Goal: Task Accomplishment & Management: Use online tool/utility

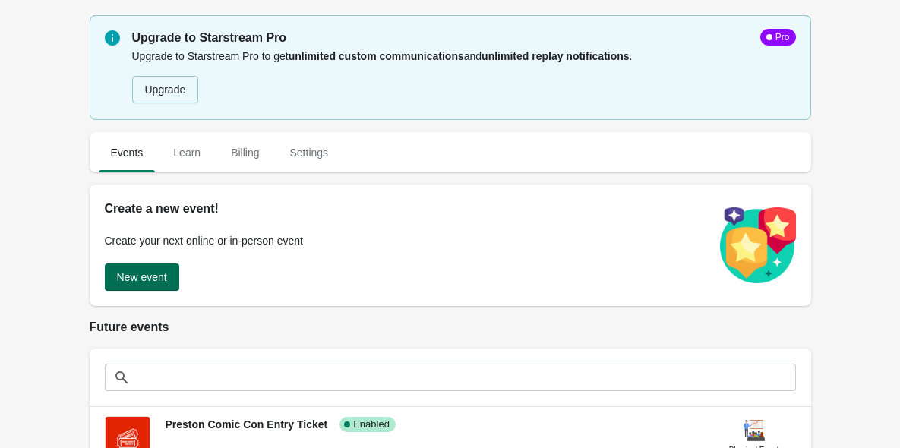
click at [167, 272] on span "New event" at bounding box center [142, 277] width 50 height 12
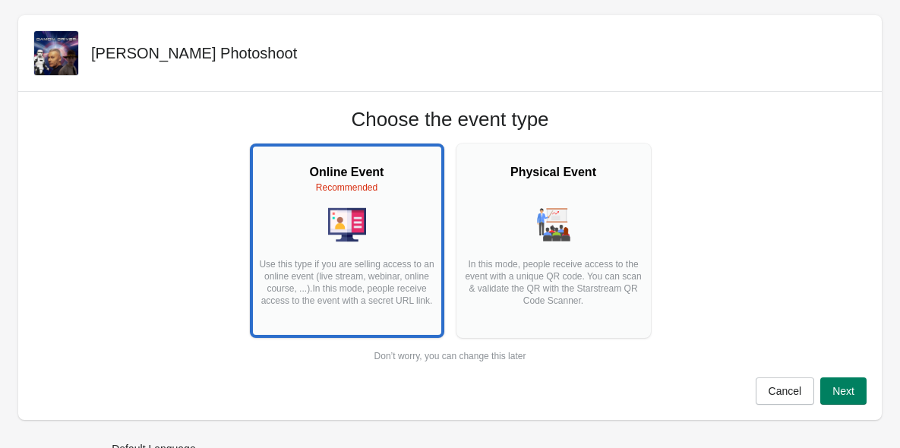
click at [559, 306] on p "In this mode, people receive access to the event with a unique QR code. You can…" at bounding box center [553, 288] width 179 height 61
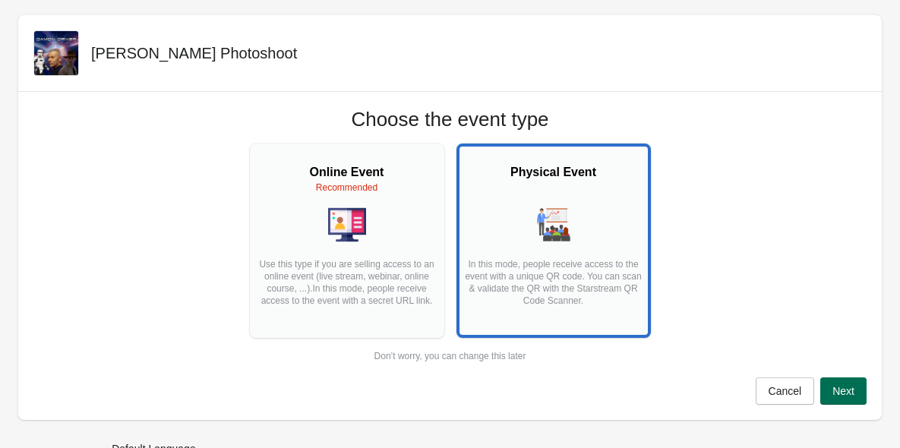
click at [848, 391] on span "Next" at bounding box center [844, 391] width 22 height 12
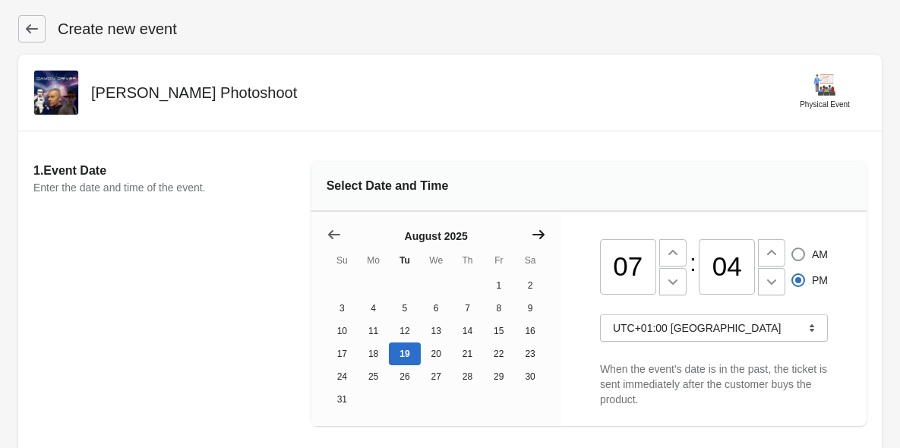
click at [543, 229] on icon "Show next month, September 2025" at bounding box center [538, 234] width 15 height 15
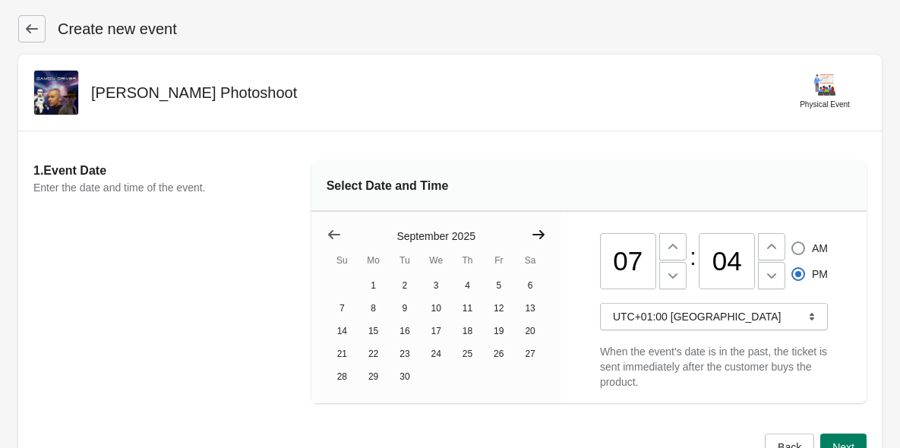
click at [543, 229] on icon "Show next month, October 2025" at bounding box center [538, 234] width 15 height 15
click at [523, 292] on button "4" at bounding box center [529, 285] width 31 height 23
drag, startPoint x: 612, startPoint y: 263, endPoint x: 645, endPoint y: 264, distance: 33.5
click at [645, 264] on input "07" at bounding box center [628, 261] width 56 height 56
type input "10"
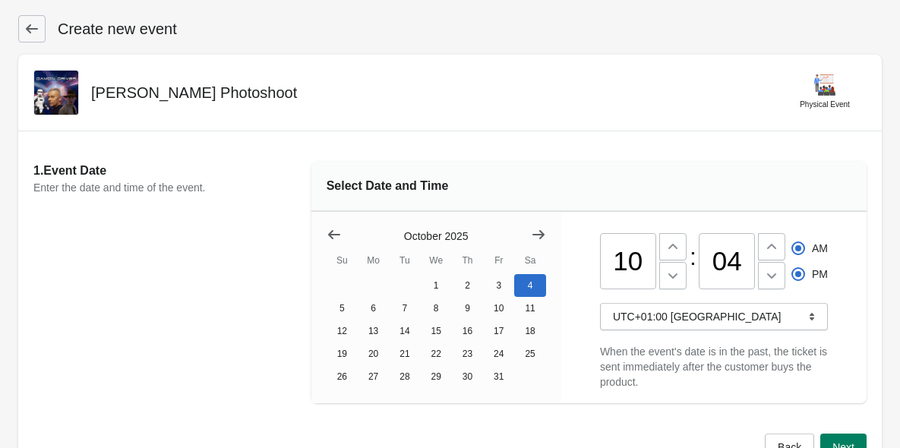
radio input "true"
radio input "false"
drag, startPoint x: 743, startPoint y: 256, endPoint x: 677, endPoint y: 255, distance: 66.1
click at [677, 255] on div "10 : 04 AM PM" at bounding box center [714, 258] width 228 height 64
type input "30"
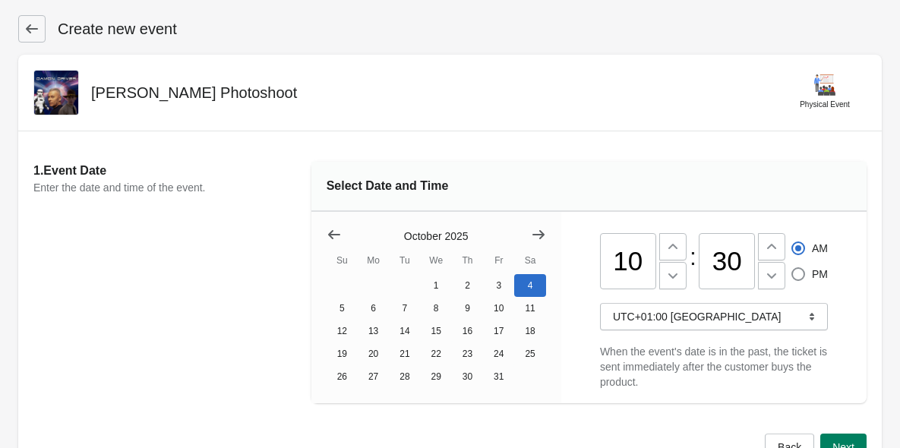
click at [759, 188] on div "Select Date and Time" at bounding box center [589, 187] width 555 height 50
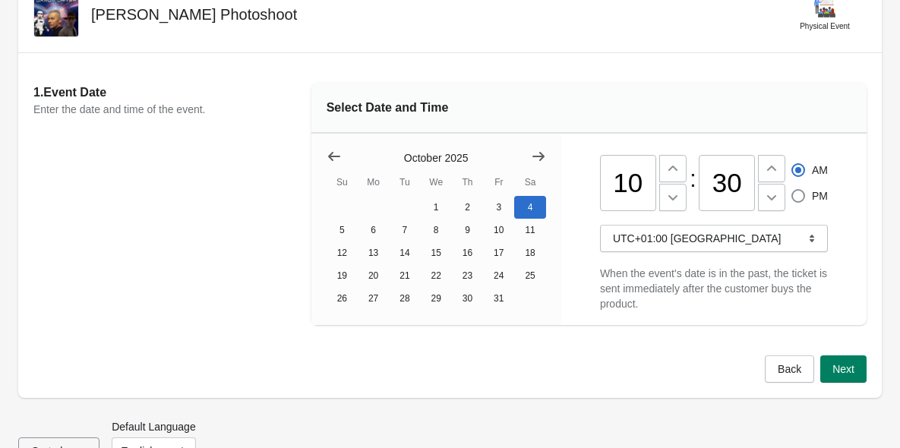
scroll to position [93, 0]
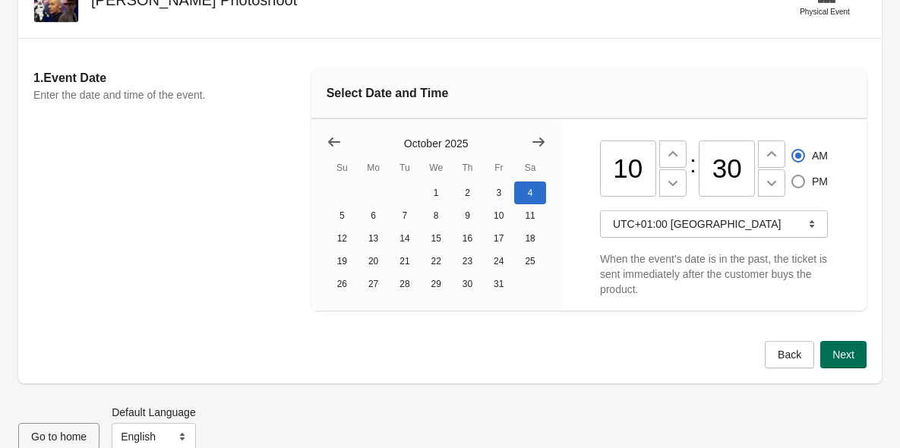
click at [850, 357] on span "Next" at bounding box center [844, 355] width 22 height 12
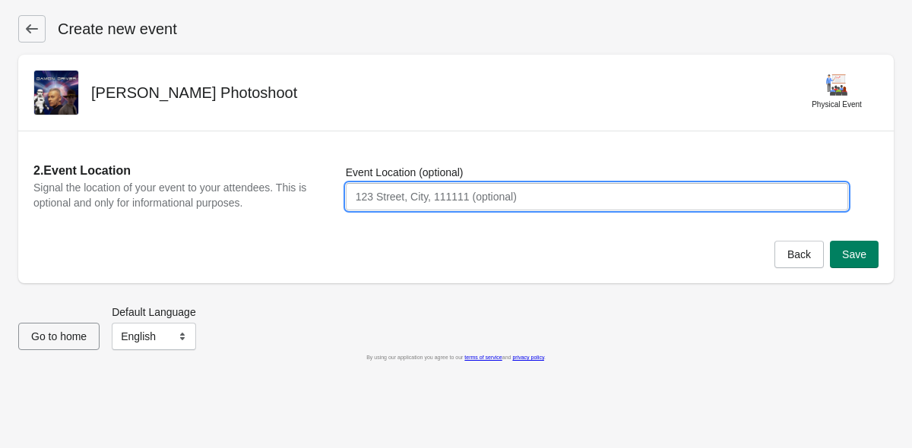
click at [443, 204] on input "Event Location (optional)" at bounding box center [597, 196] width 502 height 27
type input "53 Degrees, [GEOGRAPHIC_DATA], [GEOGRAPHIC_DATA]"
click at [857, 265] on button "Save" at bounding box center [854, 254] width 49 height 27
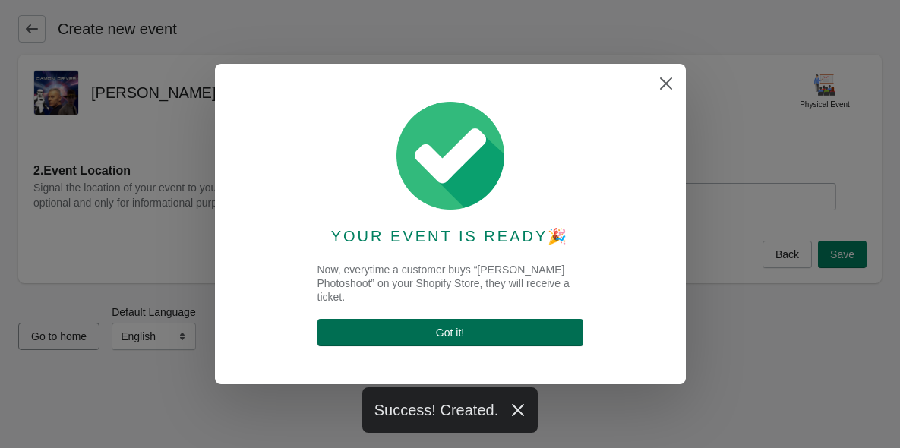
click at [486, 336] on span "Got it !" at bounding box center [451, 333] width 242 height 12
select select "physical"
select select "US"
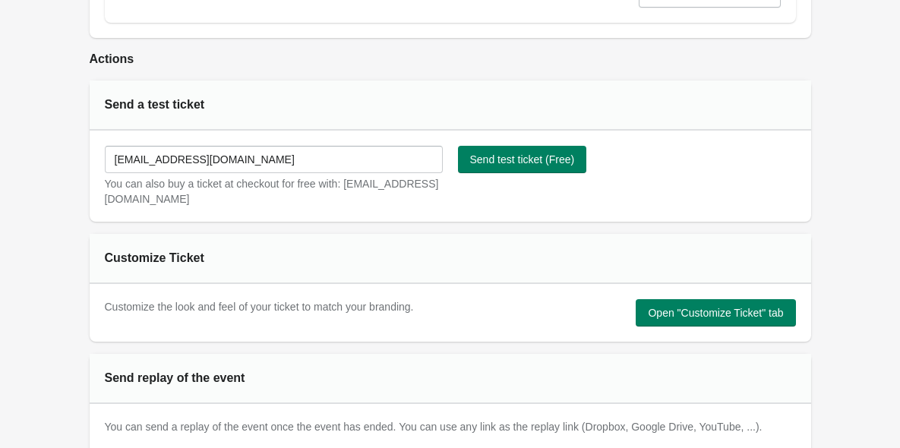
scroll to position [768, 0]
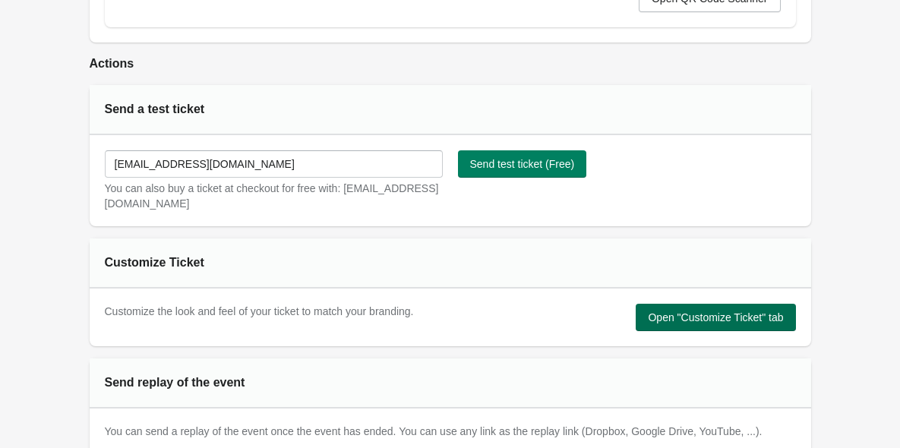
click at [717, 315] on span "Open "Customize Ticket" tab" at bounding box center [715, 318] width 135 height 12
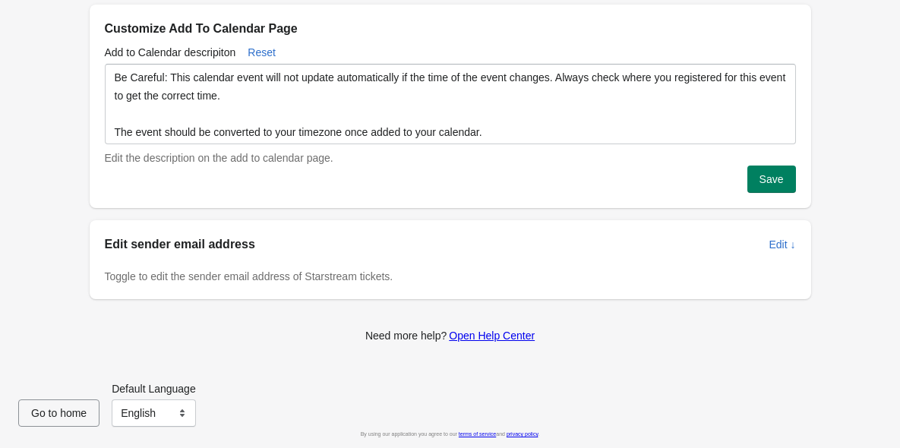
scroll to position [0, 0]
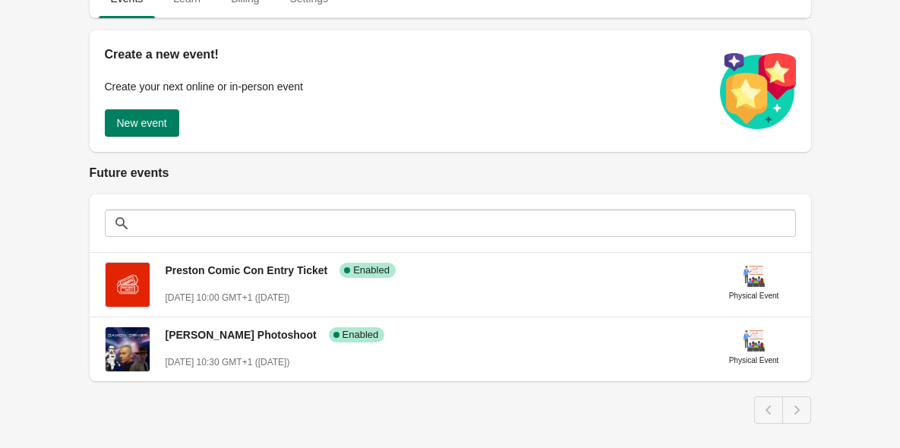
scroll to position [175, 0]
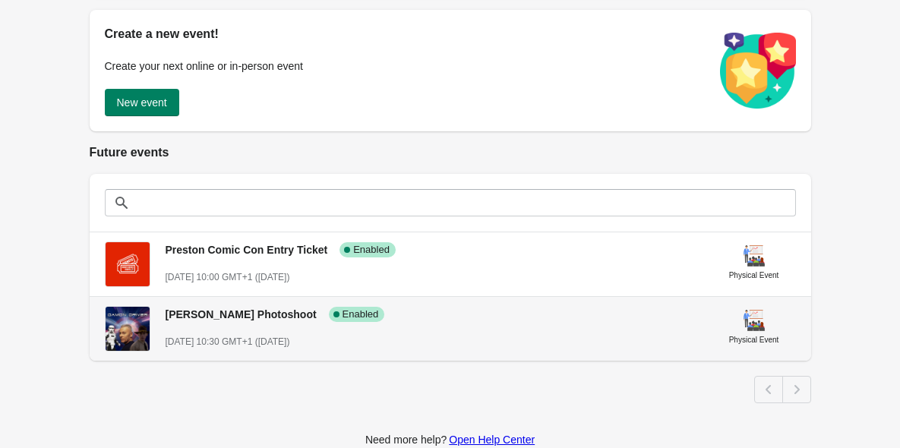
click at [267, 310] on span "[PERSON_NAME] Photoshoot" at bounding box center [241, 315] width 151 height 12
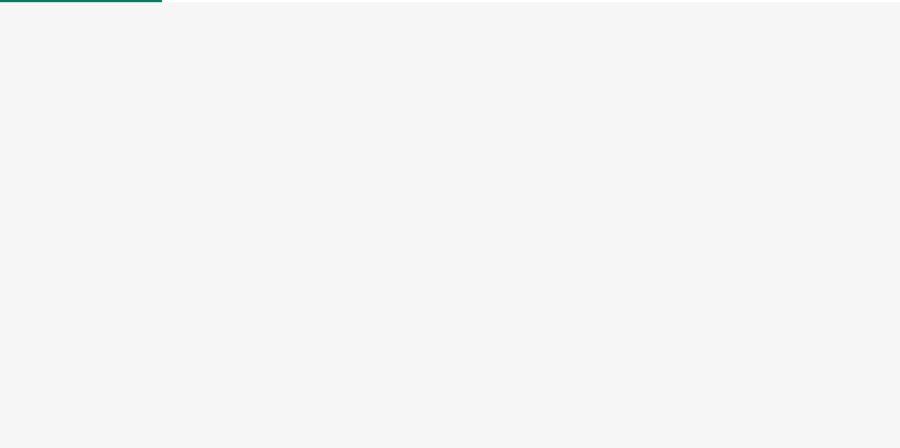
select select "physical"
select select "US"
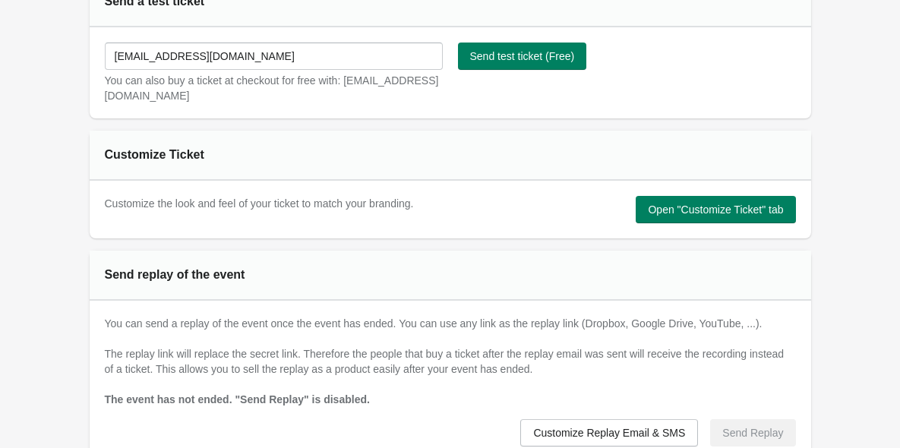
scroll to position [881, 0]
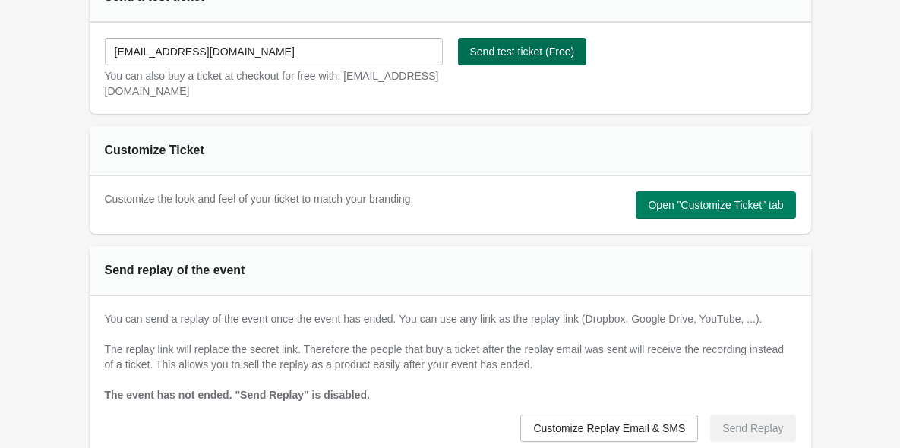
click at [466, 55] on button "Send test ticket (Free)" at bounding box center [522, 51] width 129 height 27
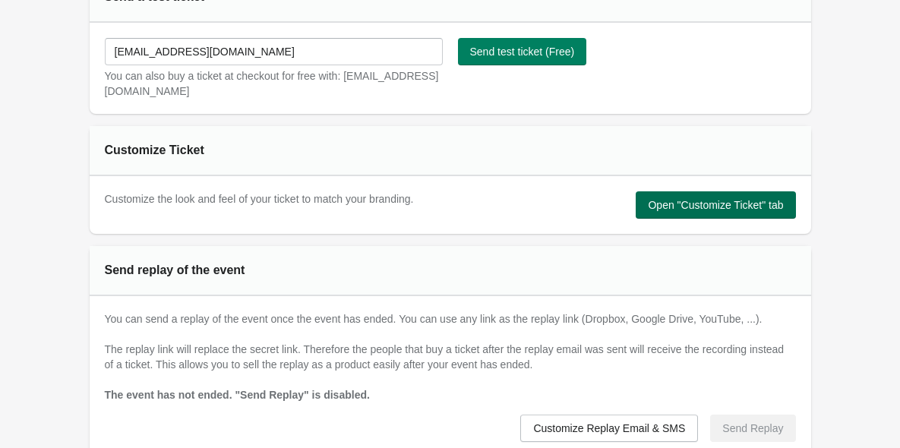
click at [736, 208] on span "Open "Customize Ticket" tab" at bounding box center [715, 205] width 135 height 12
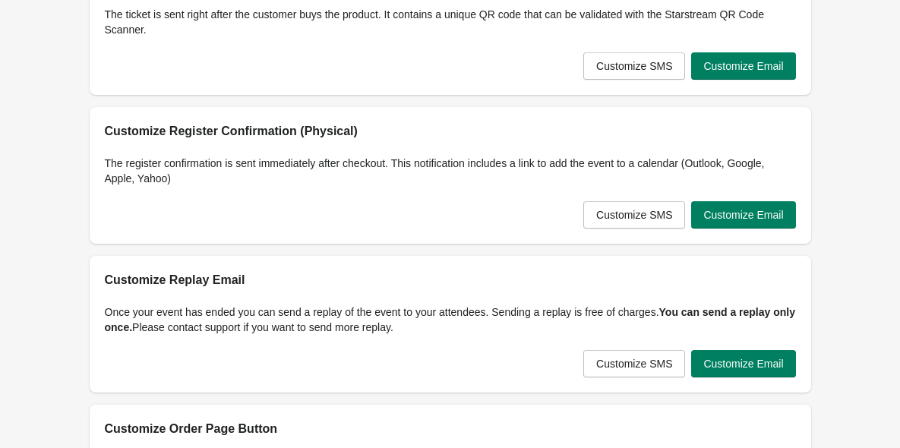
scroll to position [100, 0]
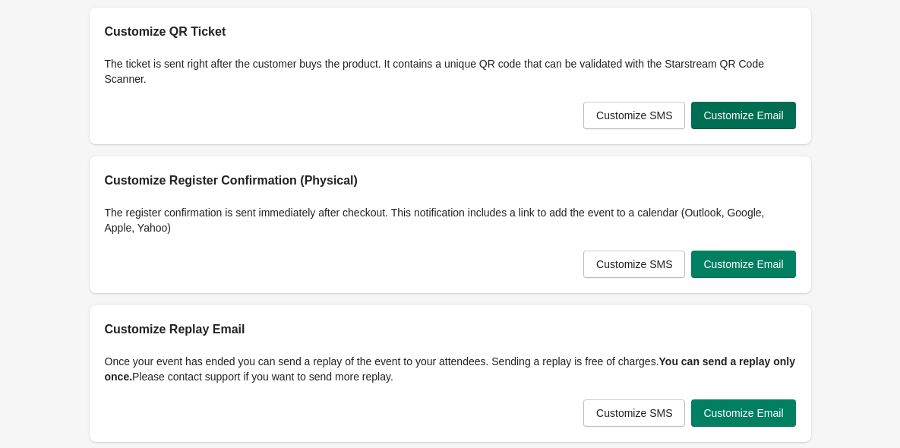
click at [732, 112] on span "Customize Email" at bounding box center [744, 115] width 80 height 12
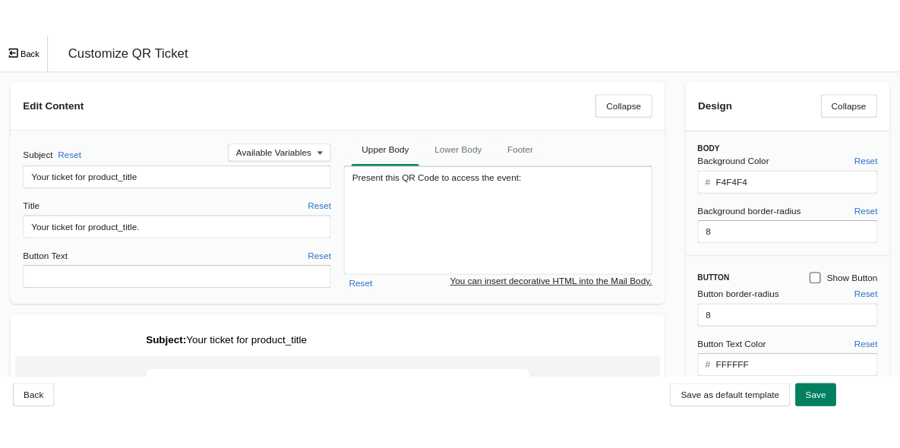
scroll to position [0, 0]
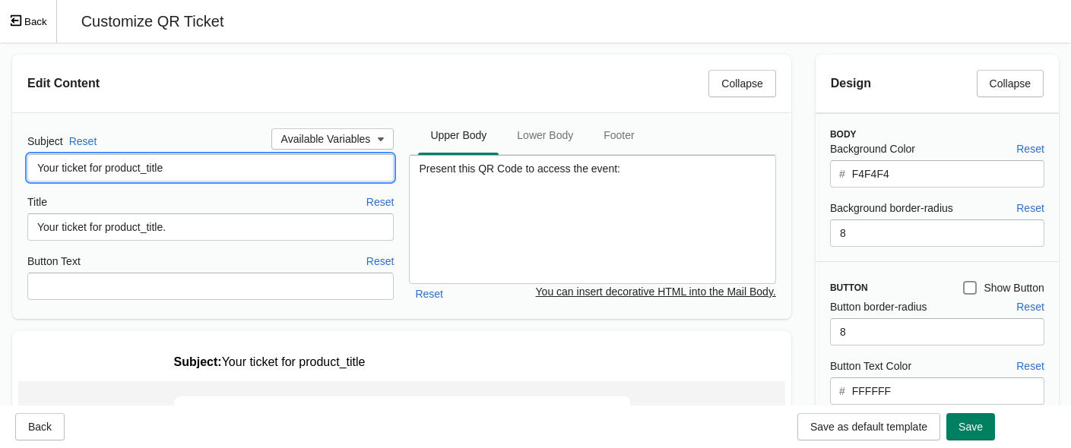
click at [176, 169] on input "Your ticket for product_title" at bounding box center [210, 167] width 366 height 27
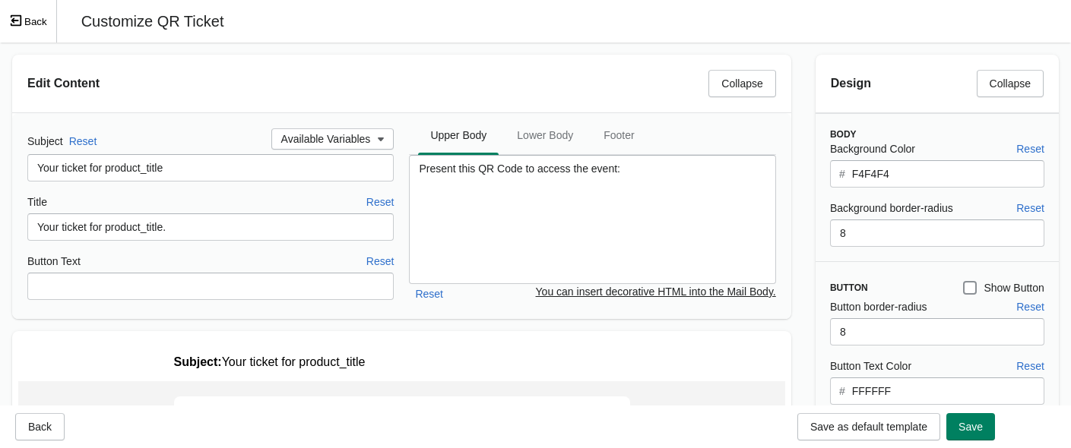
click at [202, 123] on div "Subject Reset Available Variables Your ticket for product_title Title Reset You…" at bounding box center [401, 216] width 779 height 206
click at [35, 20] on button "Back" at bounding box center [28, 21] width 57 height 43
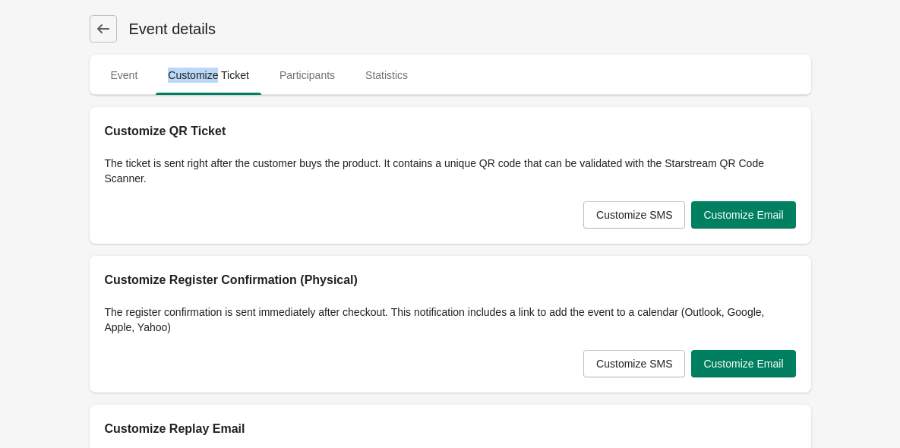
click at [109, 34] on icon at bounding box center [103, 28] width 15 height 15
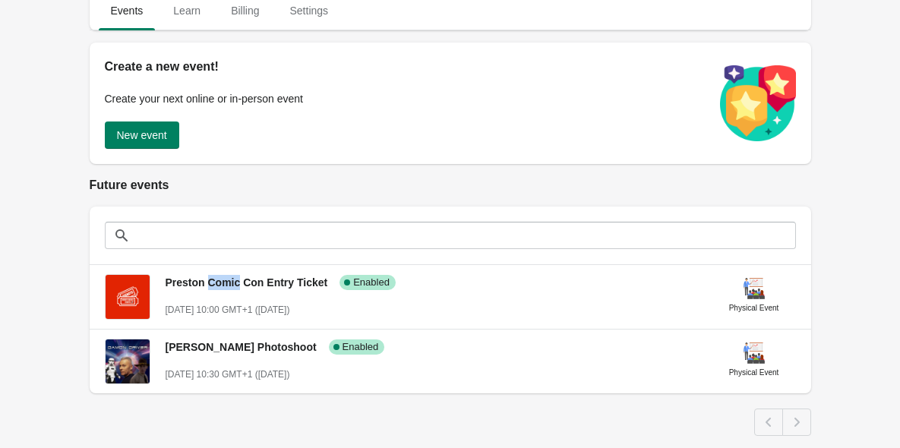
scroll to position [151, 0]
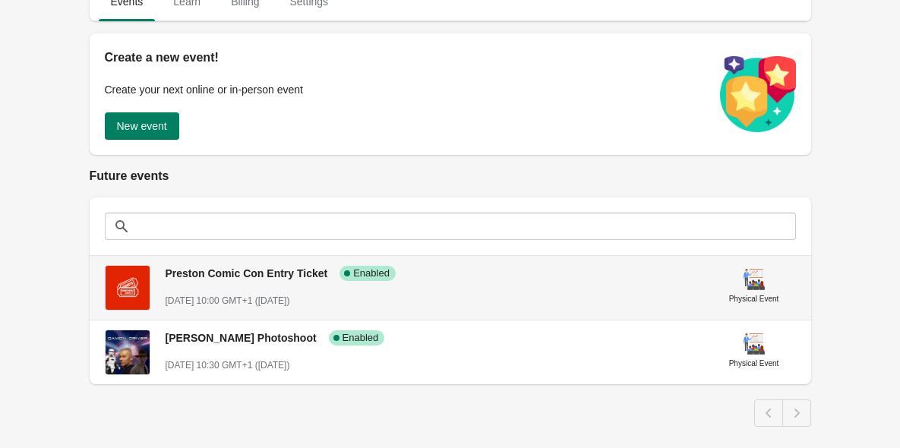
click at [307, 309] on div "Preston Comic Con Entry Ticket Success Complete Enabled [DATE] 10:00 GMT+1 ([DA…" at bounding box center [451, 288] width 722 height 64
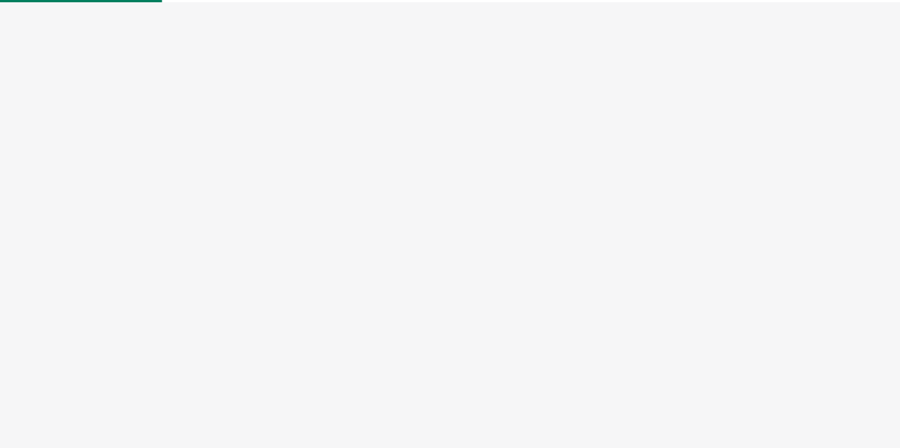
select select "physical"
select select "US"
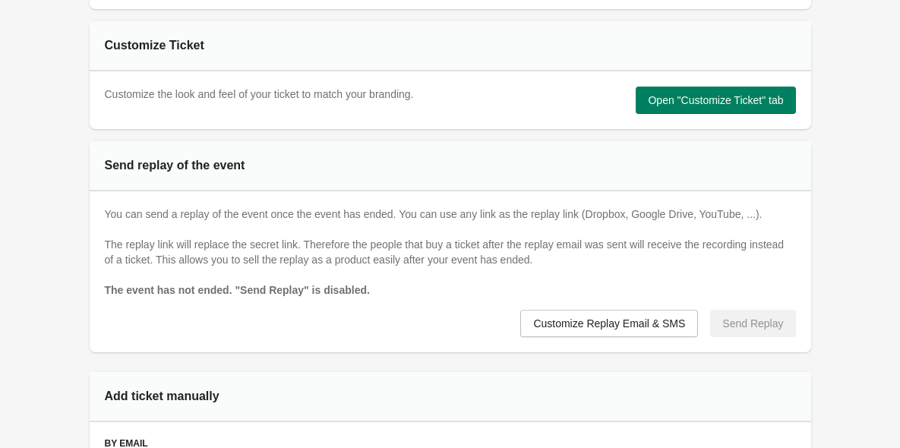
scroll to position [1009, 0]
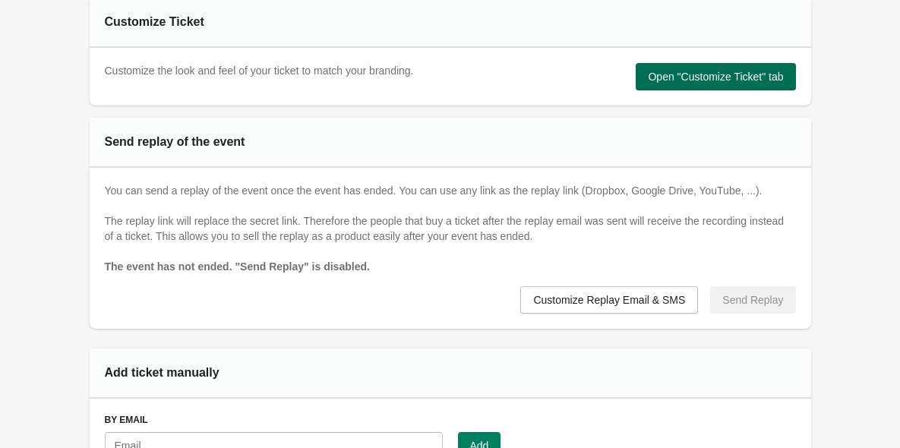
click at [723, 72] on span "Open "Customize Ticket" tab" at bounding box center [715, 77] width 135 height 12
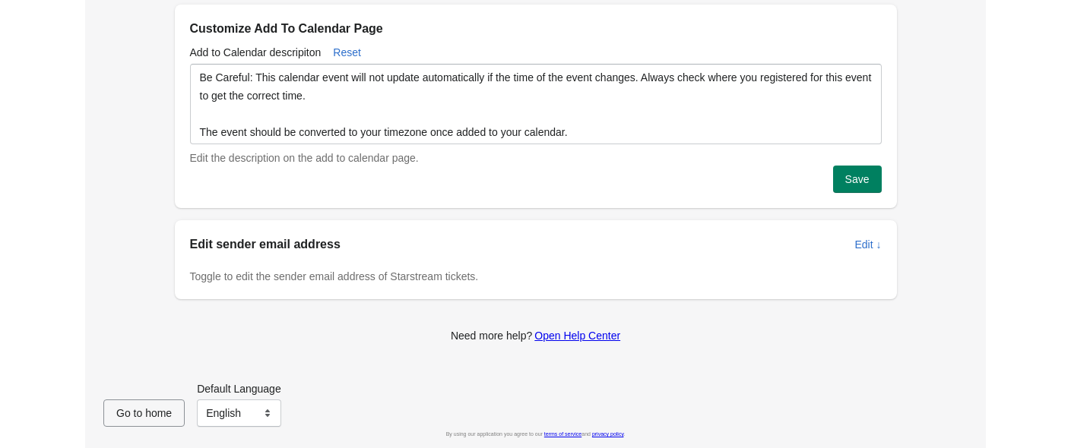
scroll to position [0, 0]
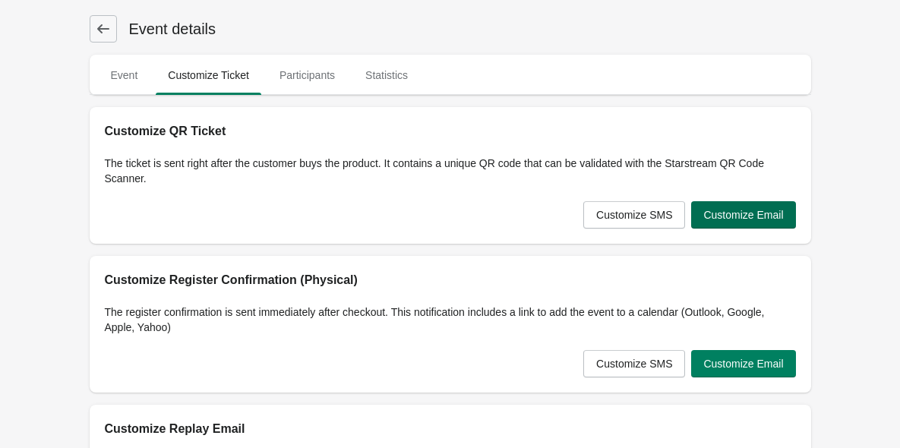
click at [760, 214] on span "Customize Email" at bounding box center [744, 215] width 80 height 12
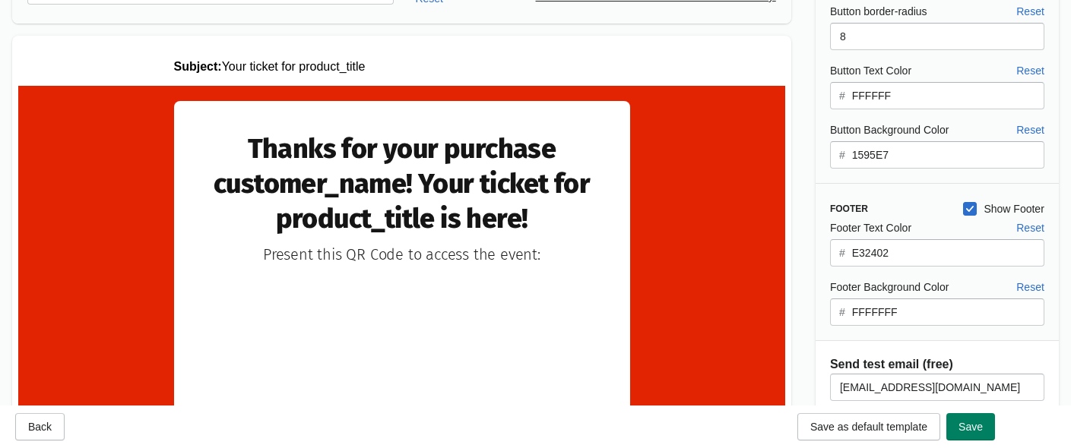
scroll to position [274, 0]
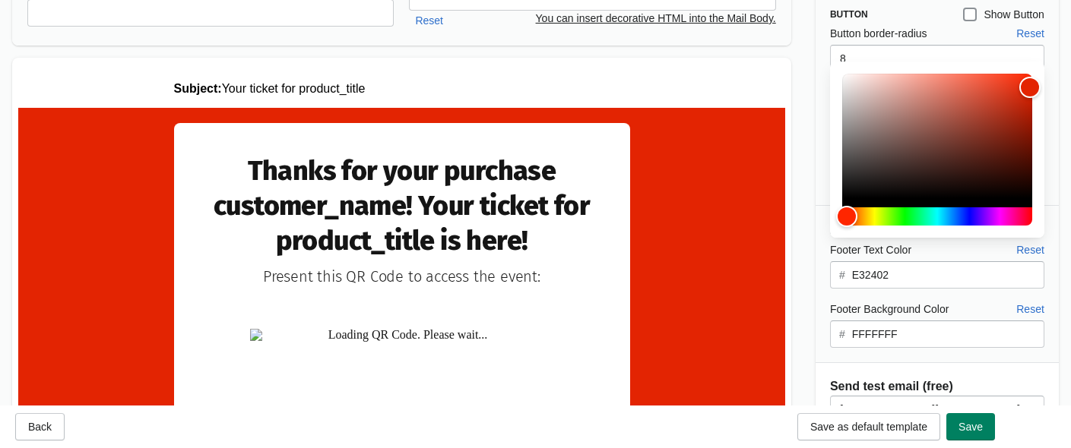
drag, startPoint x: 907, startPoint y: 278, endPoint x: 802, endPoint y: 264, distance: 105.7
click at [802, 264] on div "Edit Content Collapse Subject Reset Available Variables Your ticket for product…" at bounding box center [535, 390] width 1071 height 1243
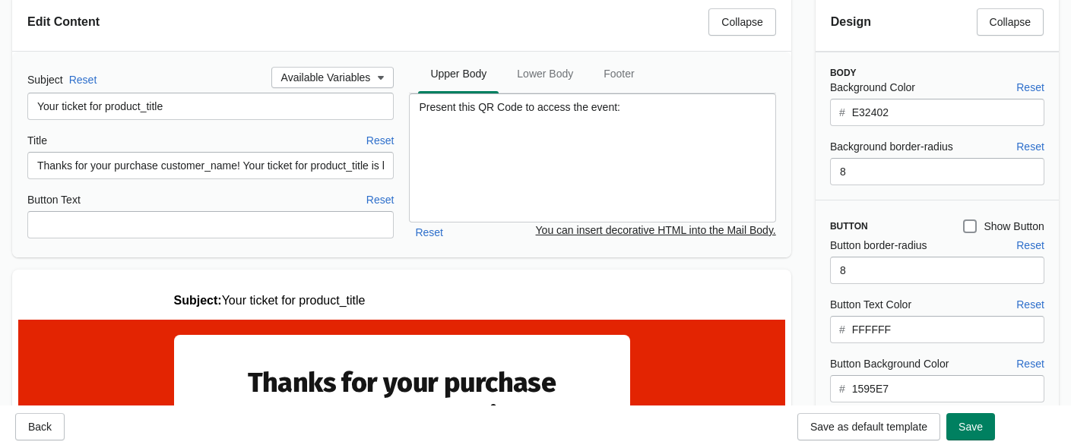
scroll to position [78, 0]
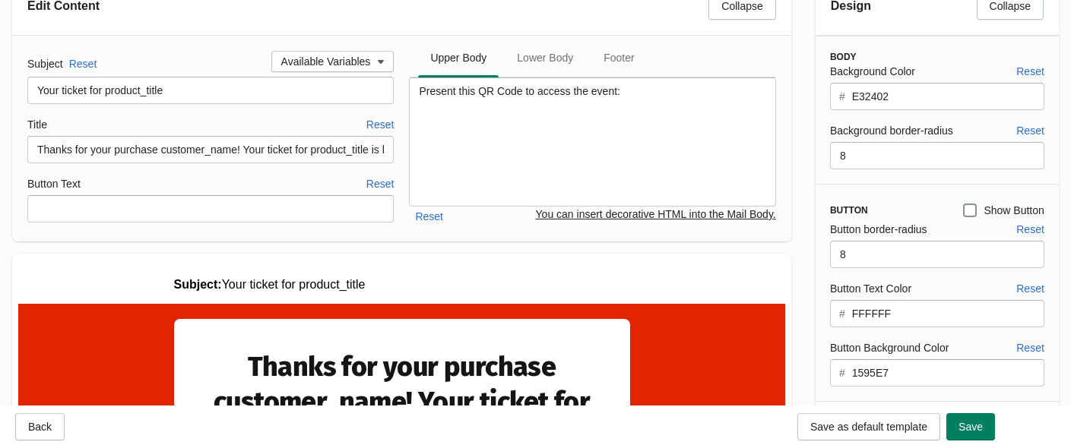
scroll to position [151, 0]
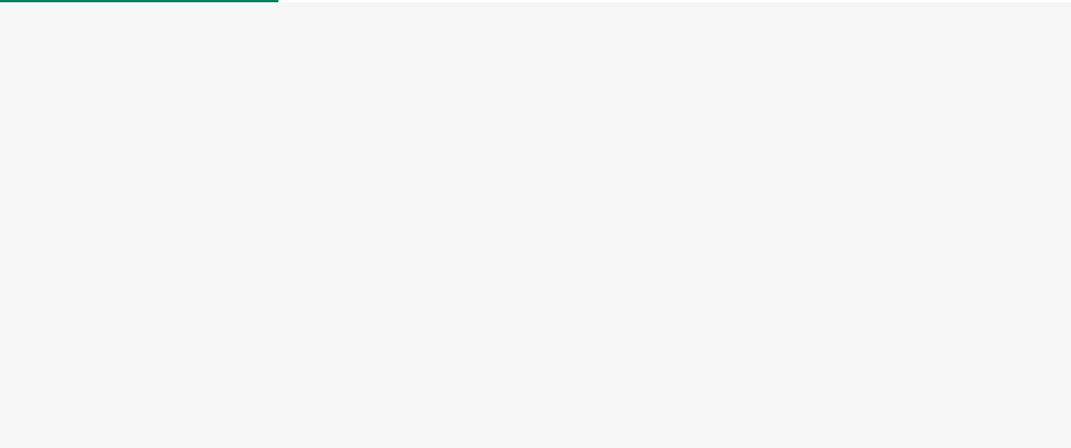
select select "physical"
select select "US"
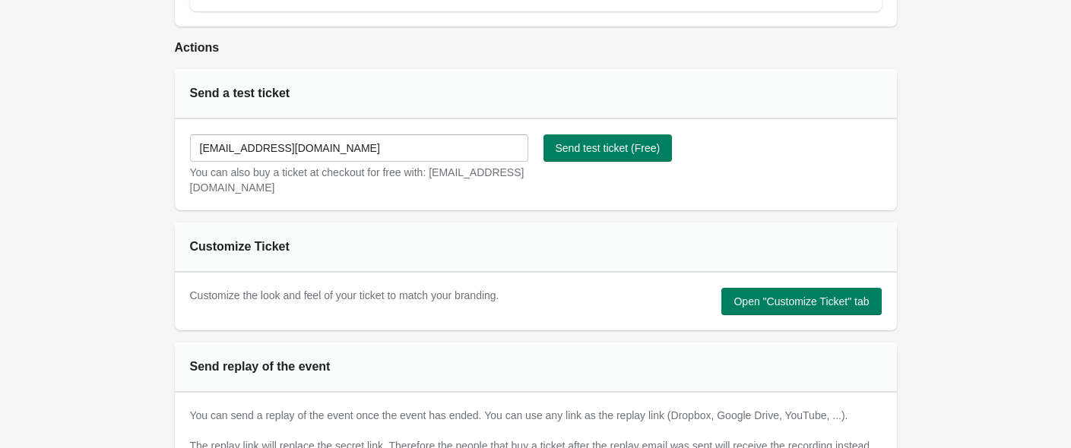
scroll to position [1039, 0]
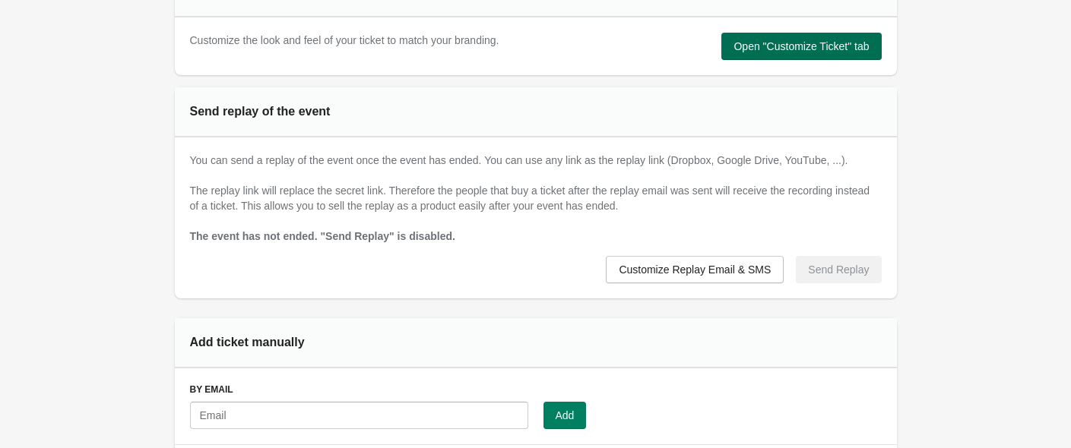
click at [848, 55] on button "Open "Customize Ticket" tab" at bounding box center [801, 46] width 160 height 27
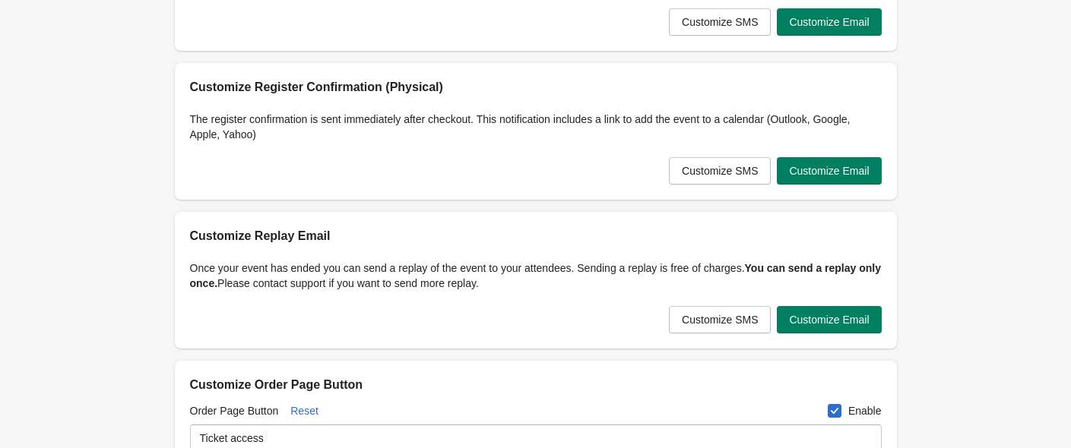
scroll to position [157, 0]
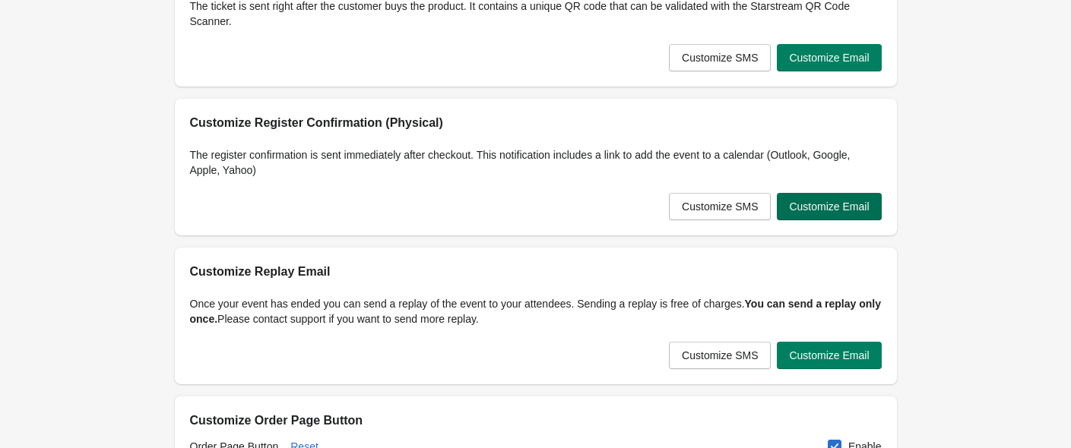
click at [822, 203] on span "Customize Email" at bounding box center [829, 207] width 80 height 12
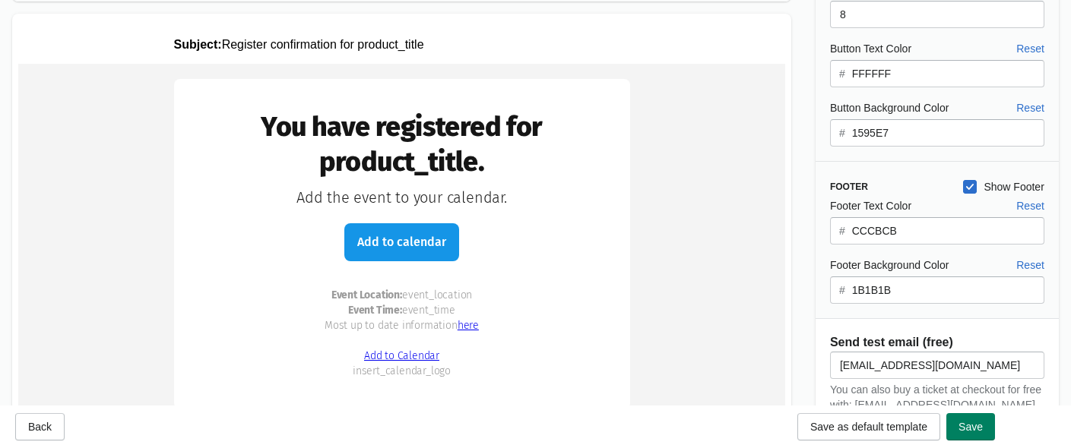
scroll to position [316, 0]
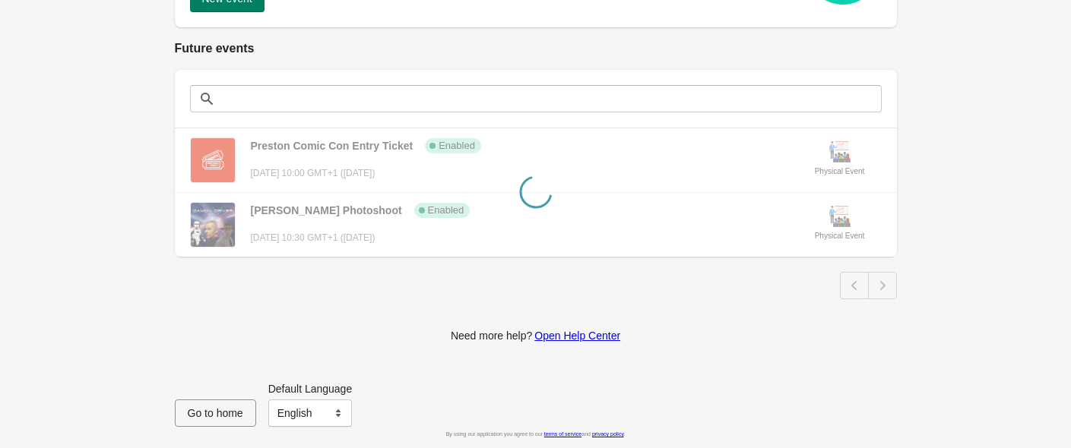
scroll to position [175, 0]
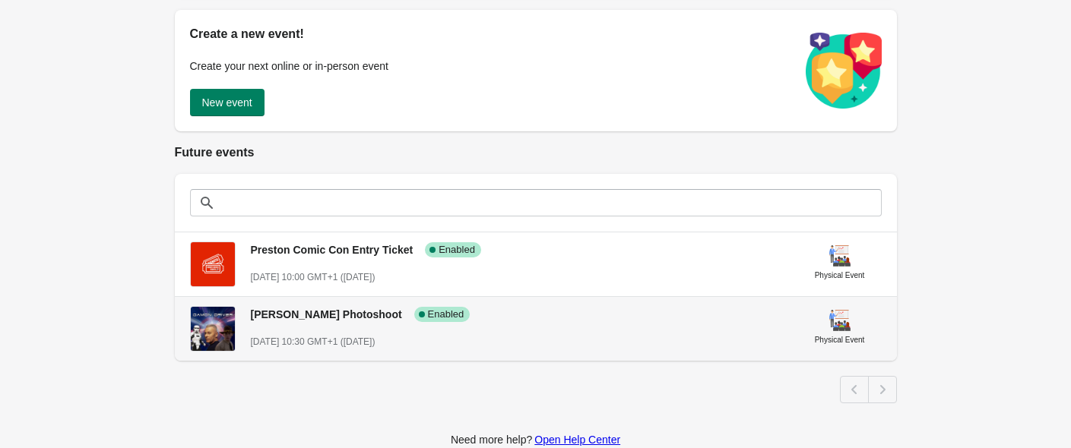
click at [325, 332] on div "[PERSON_NAME] Photoshoot Success Complete Enabled [DATE] 10:30 GMT+1 ([DATE])" at bounding box center [518, 321] width 535 height 55
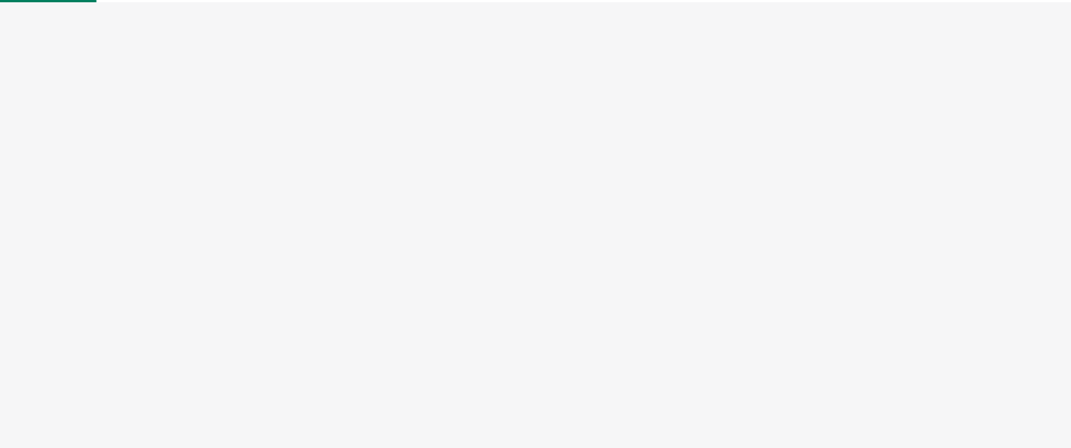
select select "physical"
select select "US"
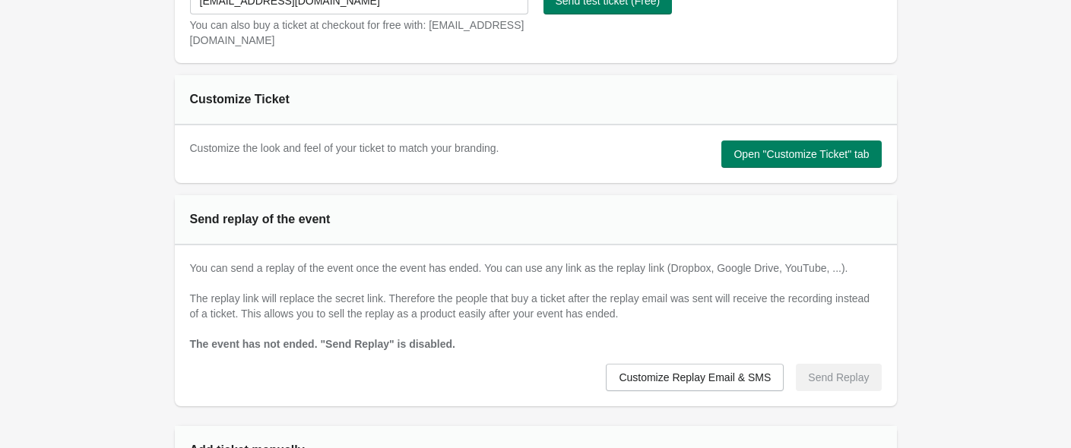
scroll to position [950, 0]
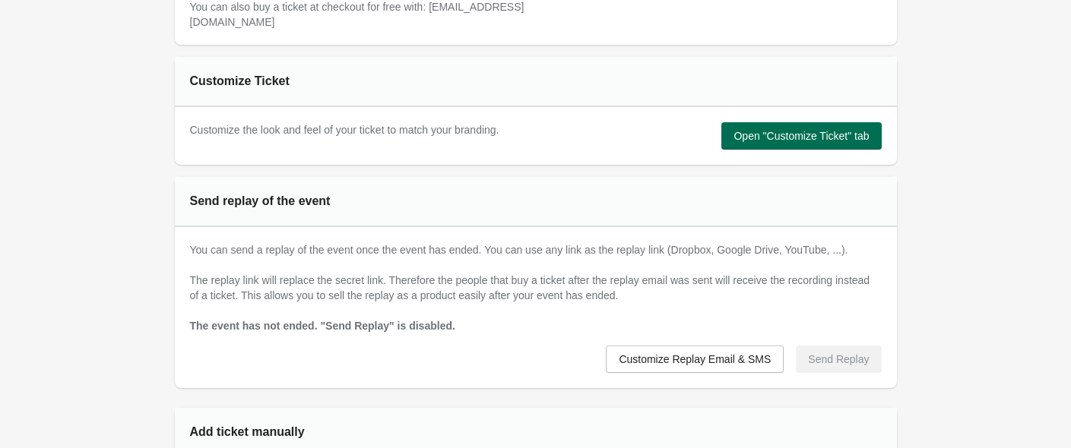
click at [805, 127] on button "Open "Customize Ticket" tab" at bounding box center [801, 135] width 160 height 27
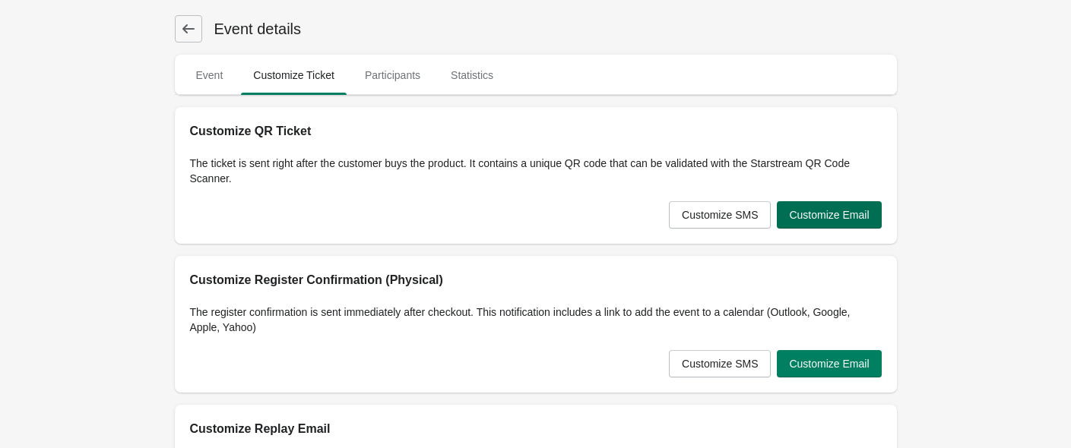
click at [846, 211] on span "Customize Email" at bounding box center [829, 215] width 80 height 12
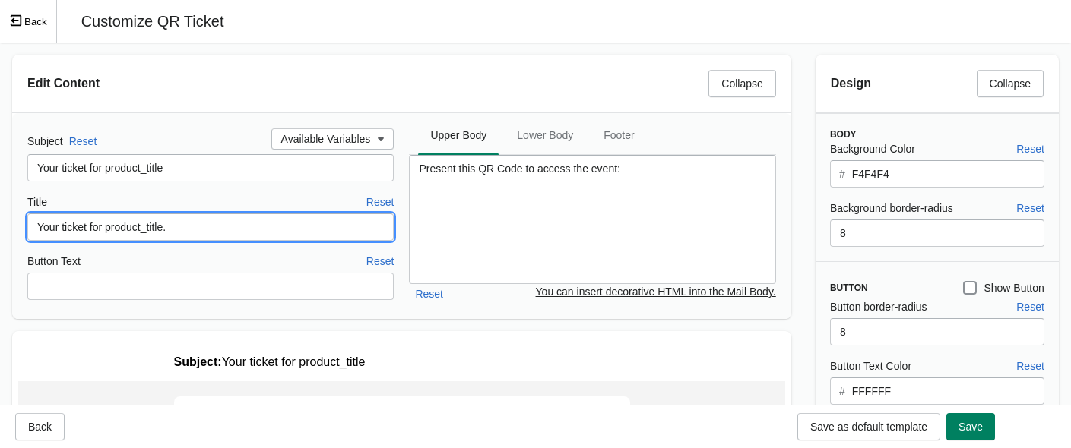
drag, startPoint x: 185, startPoint y: 231, endPoint x: 2, endPoint y: 229, distance: 182.4
click at [2, 229] on div "Edit Content Collapse Subject Reset Available Variables Your ticket for product…" at bounding box center [401, 187] width 803 height 289
type input "Thank you for your purchase! Please present this QR code to the photographer at…"
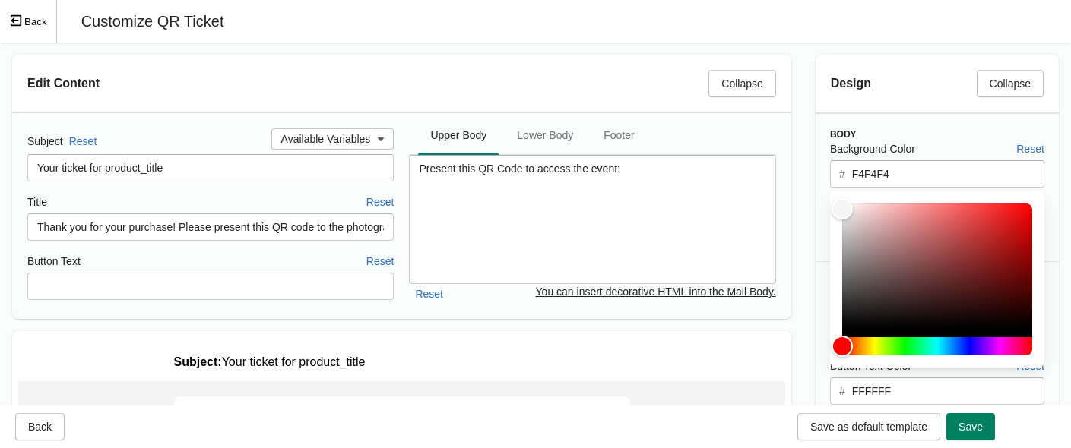
drag, startPoint x: 942, startPoint y: 183, endPoint x: 848, endPoint y: 168, distance: 95.4
click at [848, 168] on div "# F4F4F4" at bounding box center [937, 173] width 214 height 27
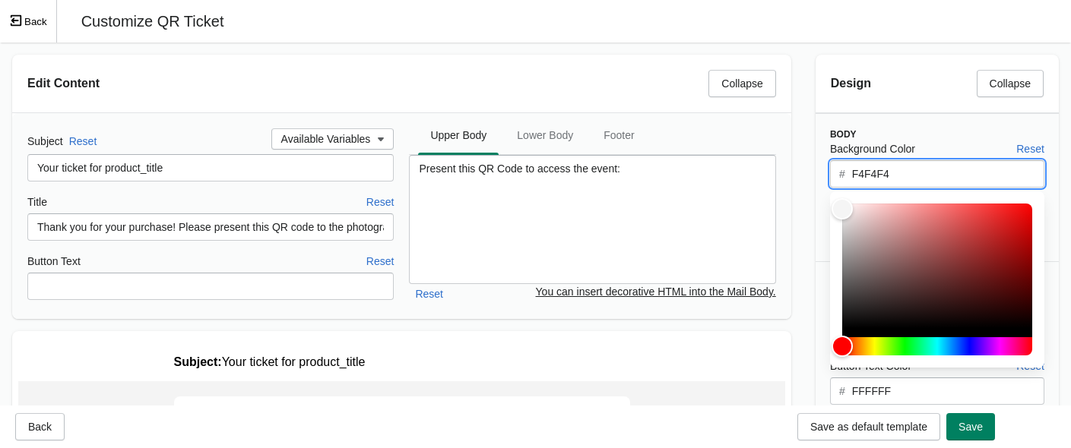
drag, startPoint x: 899, startPoint y: 173, endPoint x: 825, endPoint y: 163, distance: 74.5
click at [825, 163] on div "Background Color Reset # F4F4F4 Background border-radius Reset 8" at bounding box center [929, 194] width 229 height 106
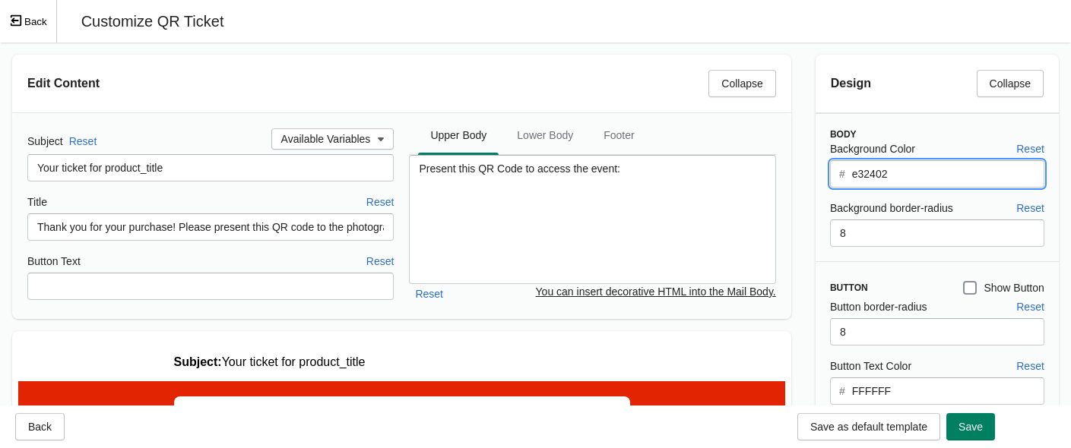
type input "e32402"
click at [894, 396] on input "FFFFFF" at bounding box center [947, 391] width 193 height 27
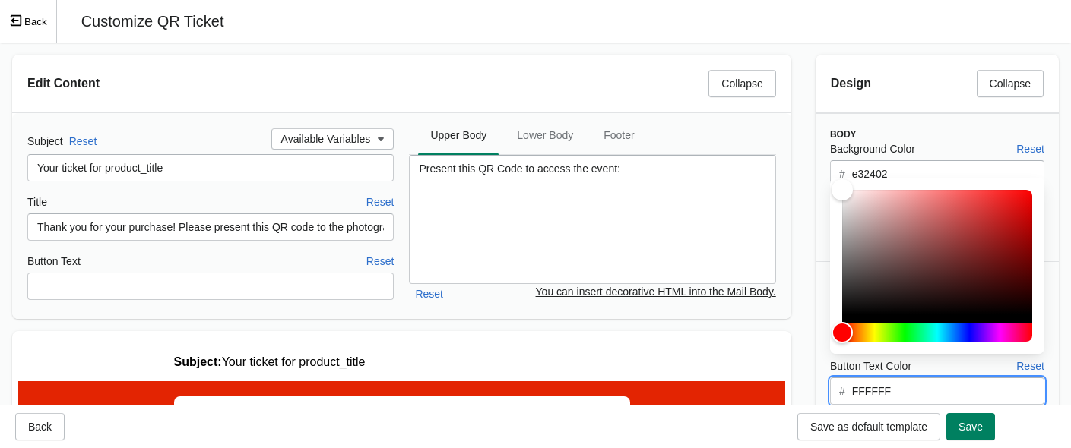
drag, startPoint x: 896, startPoint y: 386, endPoint x: 803, endPoint y: 381, distance: 92.9
click at [803, 381] on div "Design Collapse Body Background Color Reset # e32402 Background border-radius R…" at bounding box center [936, 420] width 267 height 754
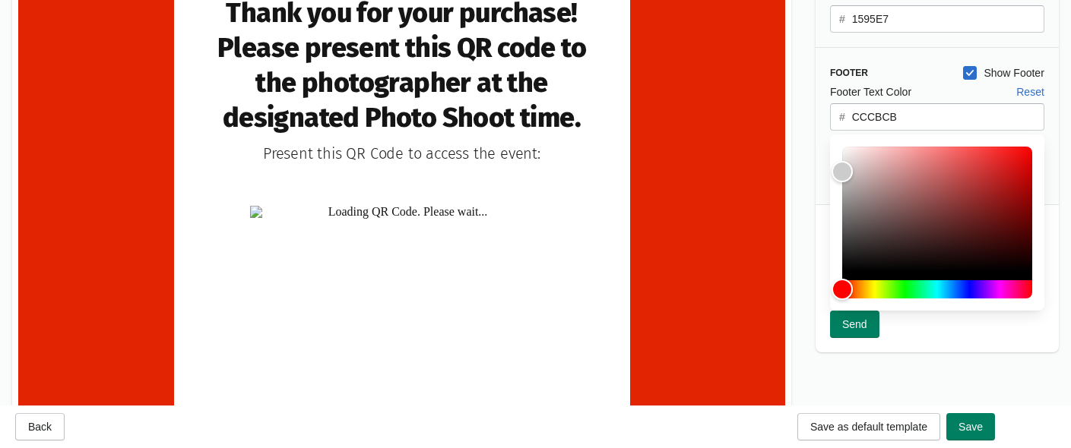
drag, startPoint x: 917, startPoint y: 67, endPoint x: 777, endPoint y: 114, distance: 147.5
click at [900, 118] on input "CCCBCB" at bounding box center [947, 116] width 193 height 27
drag, startPoint x: 924, startPoint y: 118, endPoint x: 805, endPoint y: 107, distance: 119.0
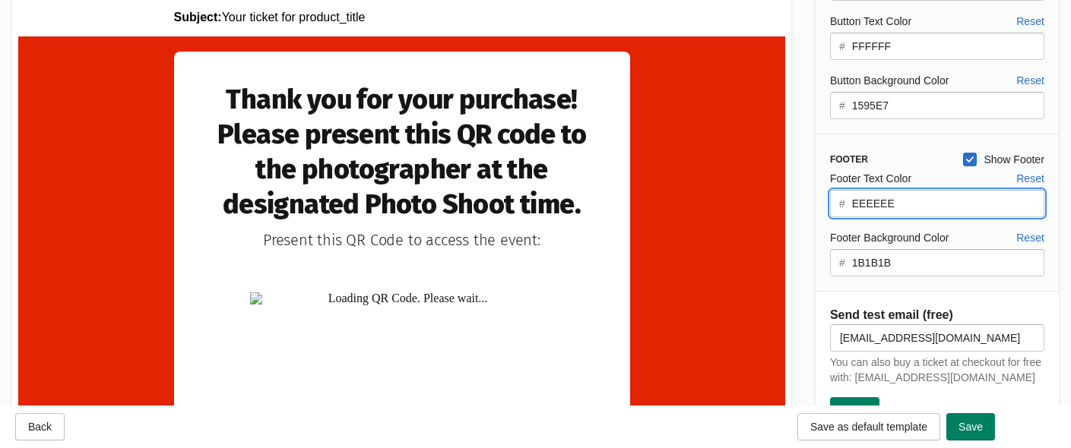
drag, startPoint x: 938, startPoint y: 252, endPoint x: 783, endPoint y: 201, distance: 163.4
type input "ffffff"
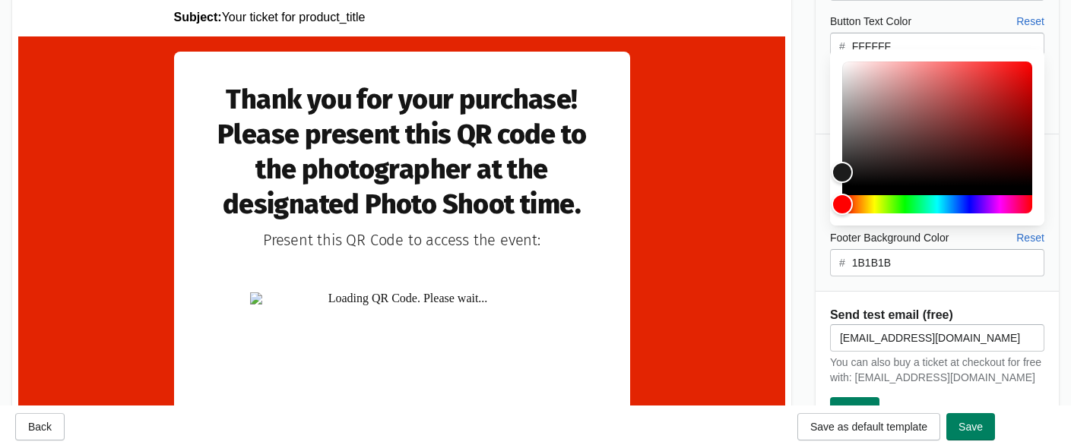
drag, startPoint x: 921, startPoint y: 291, endPoint x: 783, endPoint y: 251, distance: 143.3
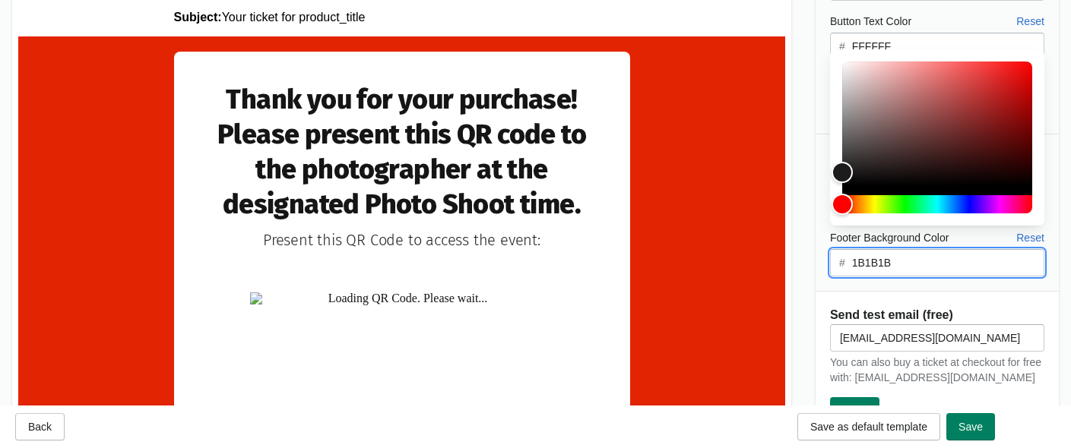
click at [900, 267] on input "1B1B1B" at bounding box center [947, 262] width 193 height 27
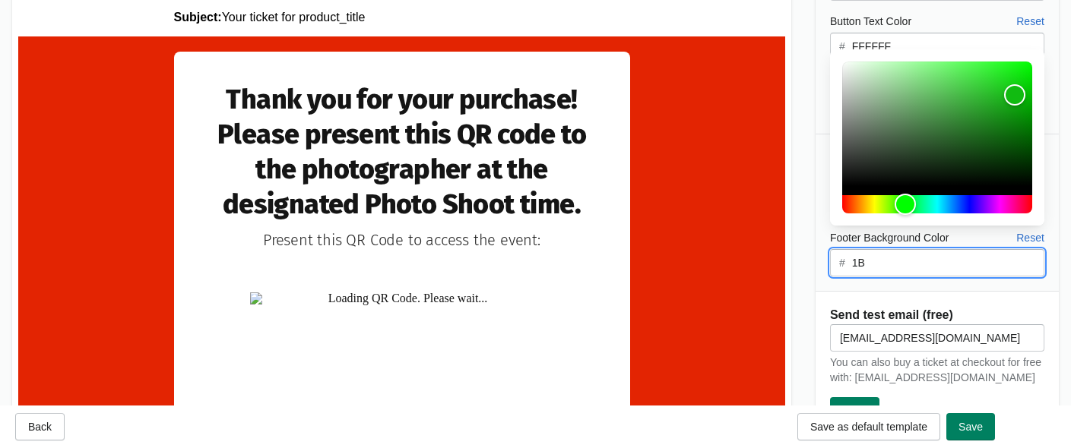
type input "1"
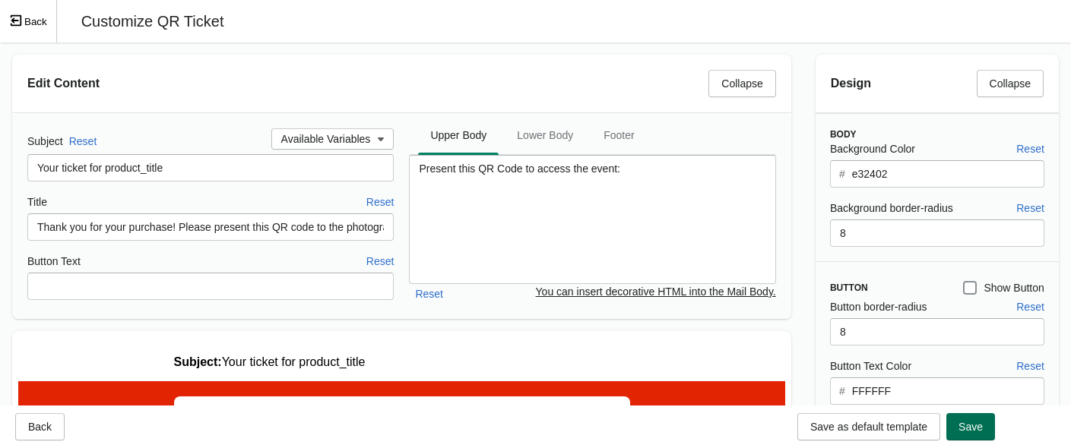
type input "e32402"
click at [900, 421] on span "Save" at bounding box center [970, 427] width 24 height 12
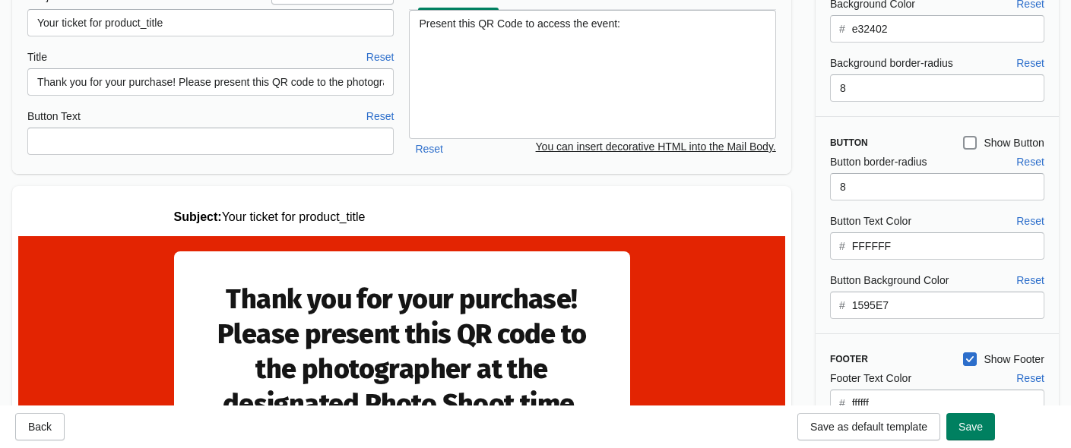
scroll to position [71, 0]
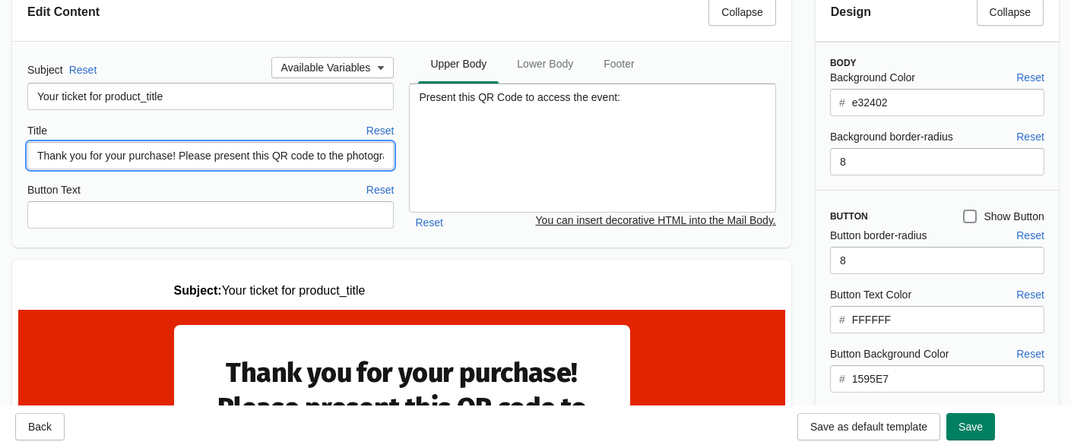
click at [303, 160] on input "Thank you for your purchase! Please present this QR code to the photographer at…" at bounding box center [210, 155] width 366 height 27
drag, startPoint x: 315, startPoint y: 153, endPoint x: 456, endPoint y: 169, distance: 142.1
click at [456, 169] on div "Subject Reset Available Variables Your ticket for product_title Title Reset Tha…" at bounding box center [401, 145] width 748 height 176
click at [260, 153] on input "Thank you for your purchase! Please present this QR code to the photographer at…" at bounding box center [210, 155] width 366 height 27
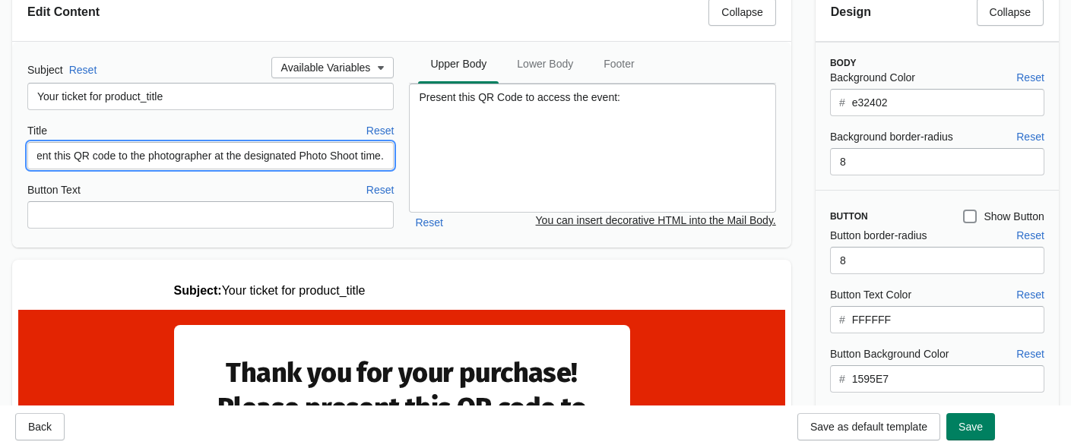
drag, startPoint x: 209, startPoint y: 157, endPoint x: 413, endPoint y: 169, distance: 204.8
click at [413, 169] on div "Subject Reset Available Variables Your ticket for product_title Title Reset Tha…" at bounding box center [401, 145] width 748 height 176
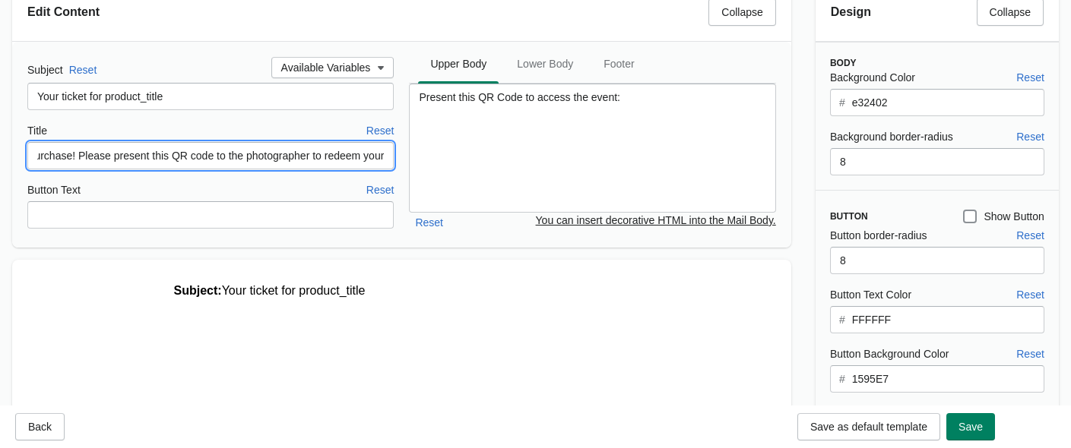
scroll to position [0, 0]
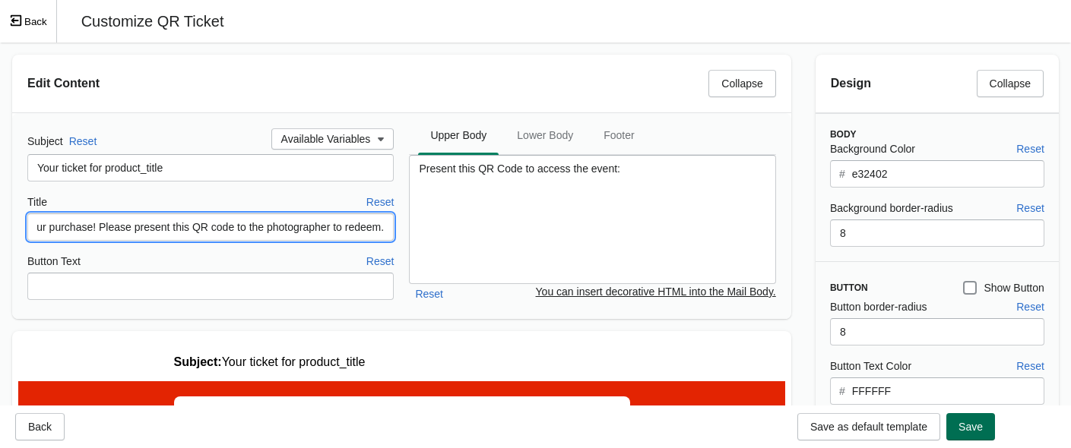
type input "Thank you for your purchase! Please present this QR code to the photographer to…"
click at [900, 429] on span "Save" at bounding box center [970, 427] width 24 height 12
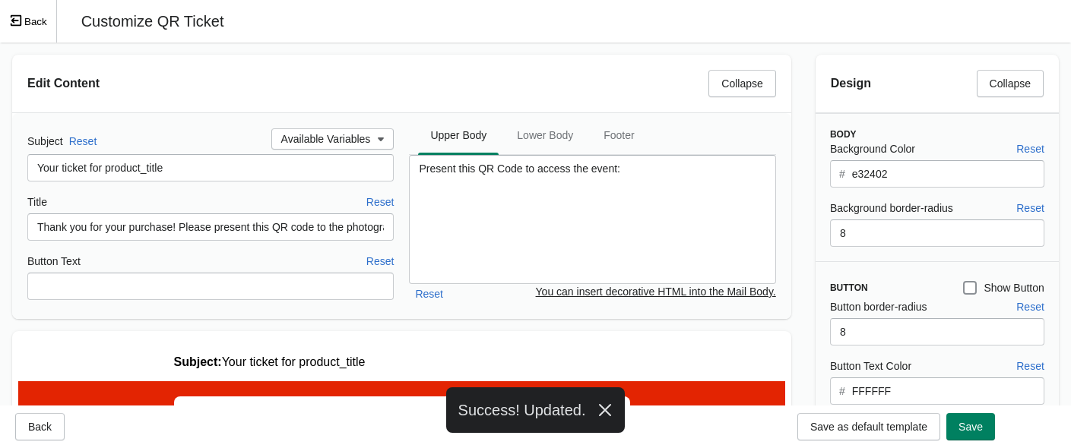
click at [21, 20] on icon "Exit fullscreen mode" at bounding box center [16, 21] width 14 height 14
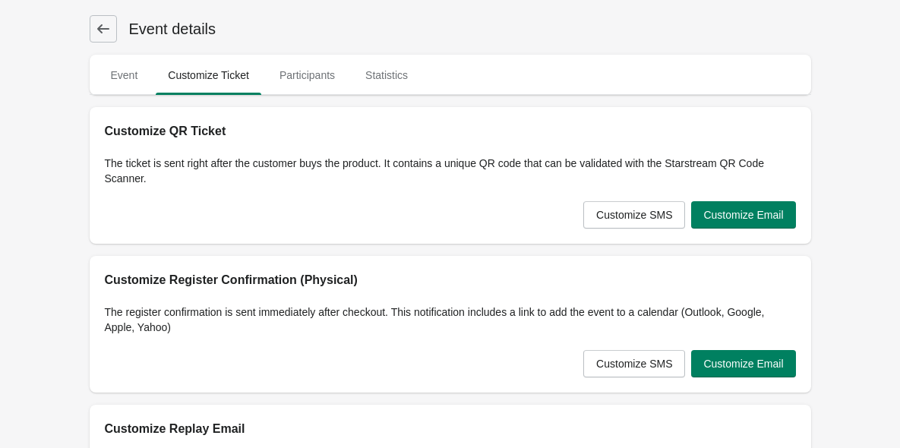
click at [96, 31] on icon at bounding box center [103, 28] width 15 height 15
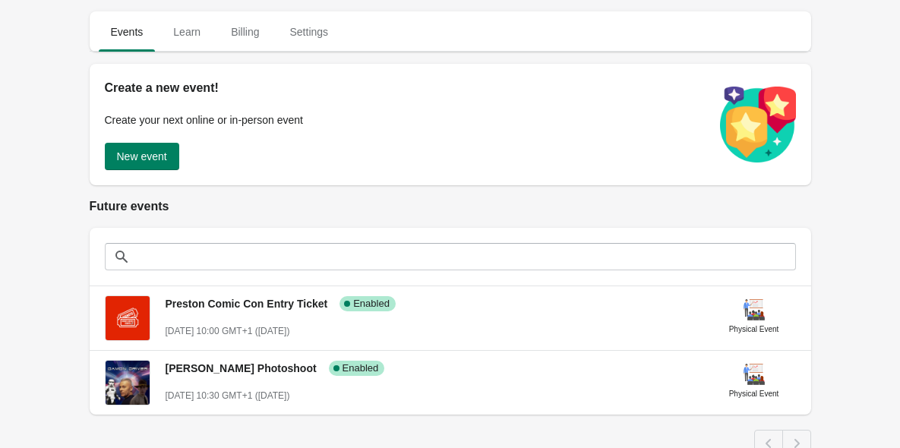
scroll to position [119, 0]
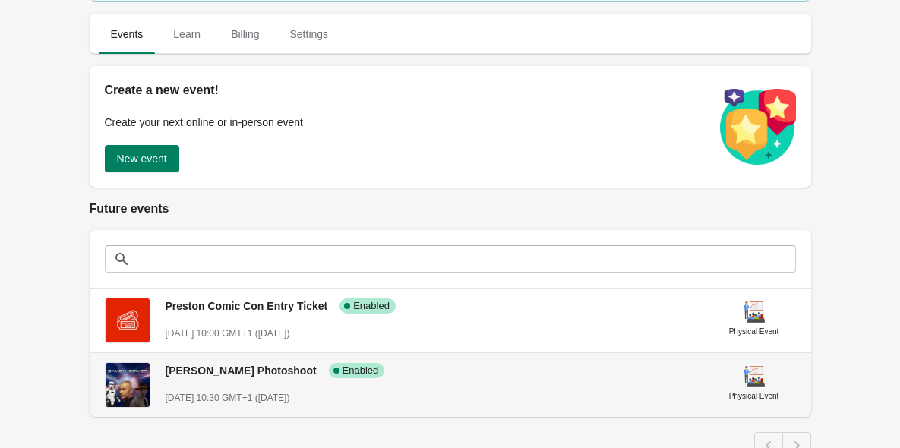
click at [224, 370] on span "[PERSON_NAME] Photoshoot" at bounding box center [241, 371] width 151 height 12
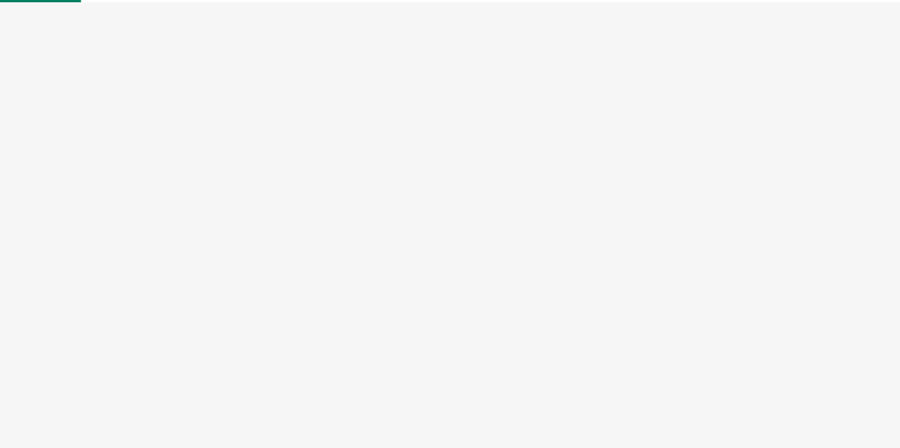
select select "physical"
select select "US"
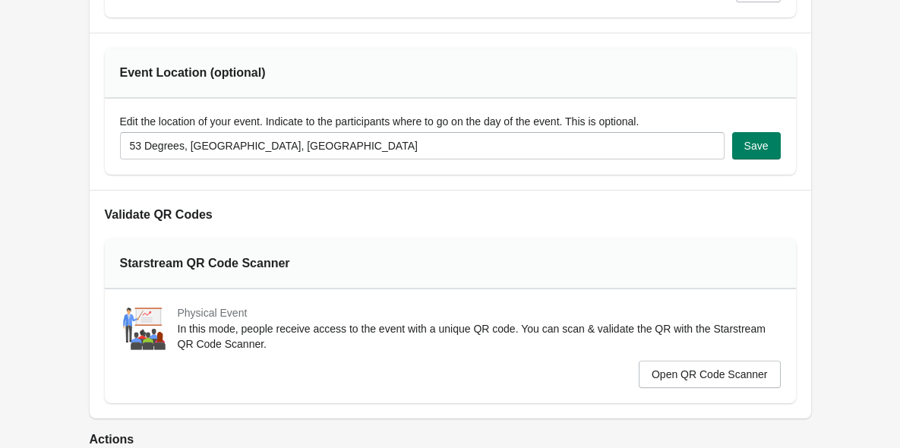
scroll to position [785, 0]
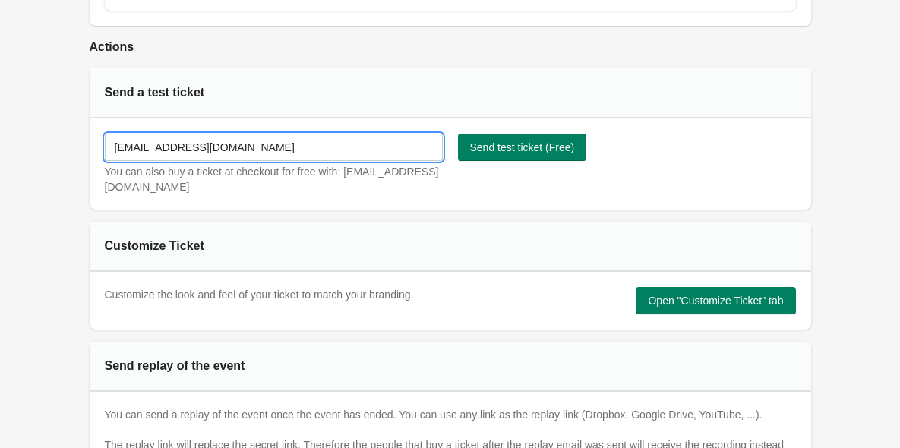
drag, startPoint x: 210, startPoint y: 148, endPoint x: 44, endPoint y: 117, distance: 169.3
type input "[EMAIL_ADDRESS][DOMAIN_NAME]"
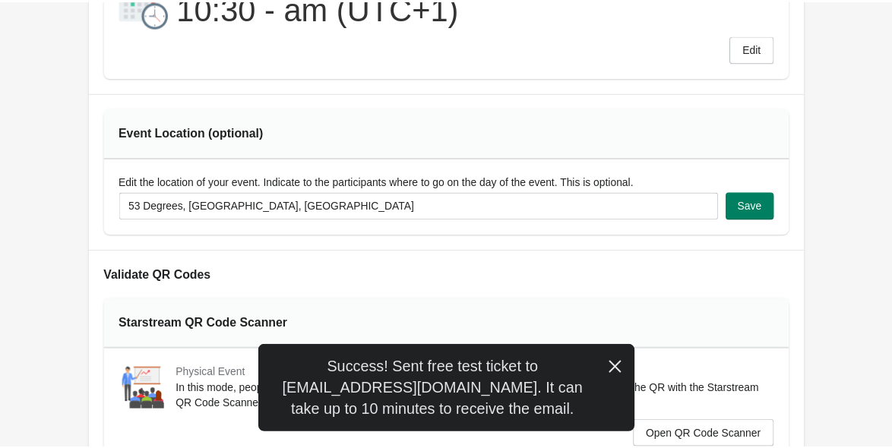
scroll to position [0, 0]
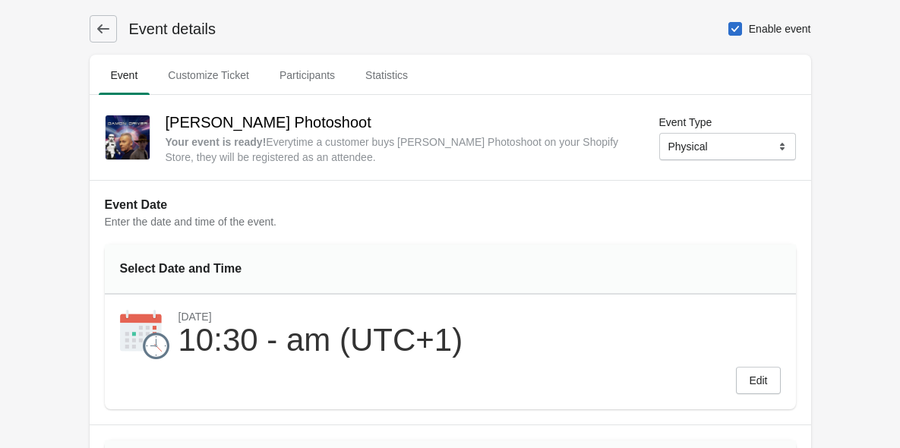
click at [118, 27] on h1 "Event details" at bounding box center [167, 28] width 100 height 21
click at [99, 29] on icon at bounding box center [103, 28] width 12 height 9
